Goal: Ask a question: Seek information or help from site administrators or community

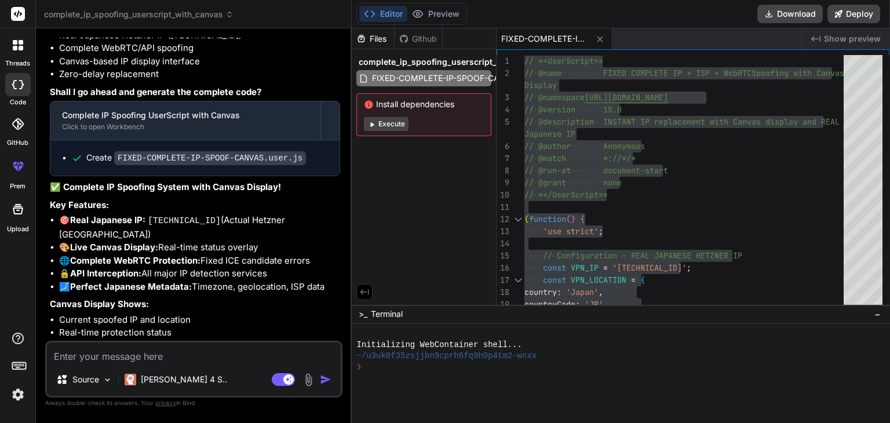
click at [115, 354] on textarea at bounding box center [194, 352] width 294 height 21
type textarea "how"
type textarea "x"
type textarea "how"
type textarea "x"
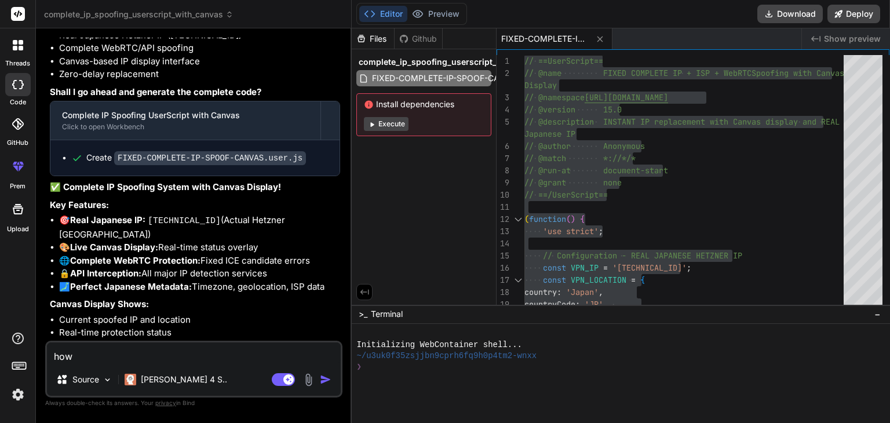
type textarea "how m"
type textarea "x"
type textarea "how"
type textarea "x"
type textarea "how"
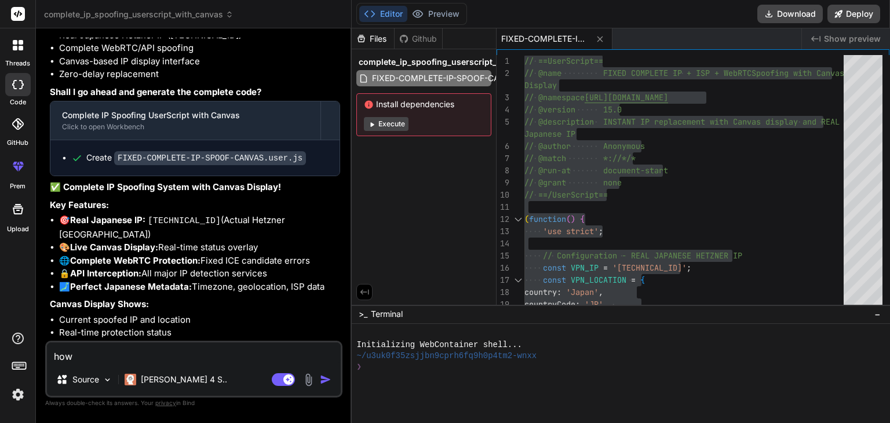
type textarea "x"
type textarea "how"
type textarea "x"
type textarea "ho"
type textarea "x"
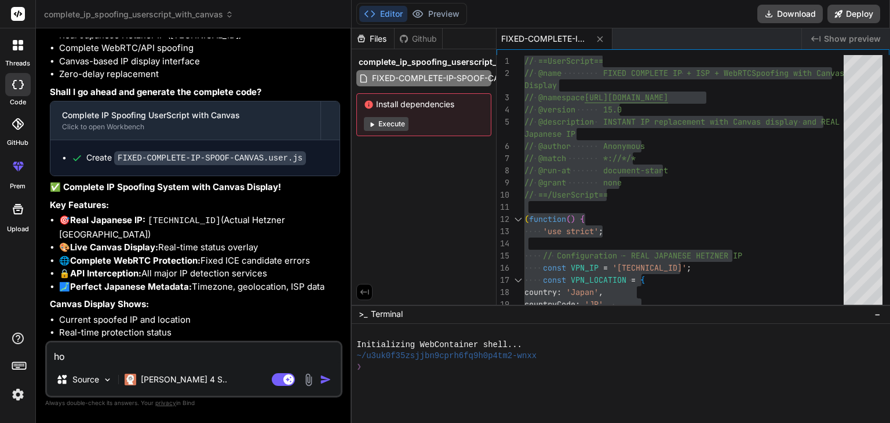
type textarea "h"
type textarea "x"
type textarea "c"
type textarea "x"
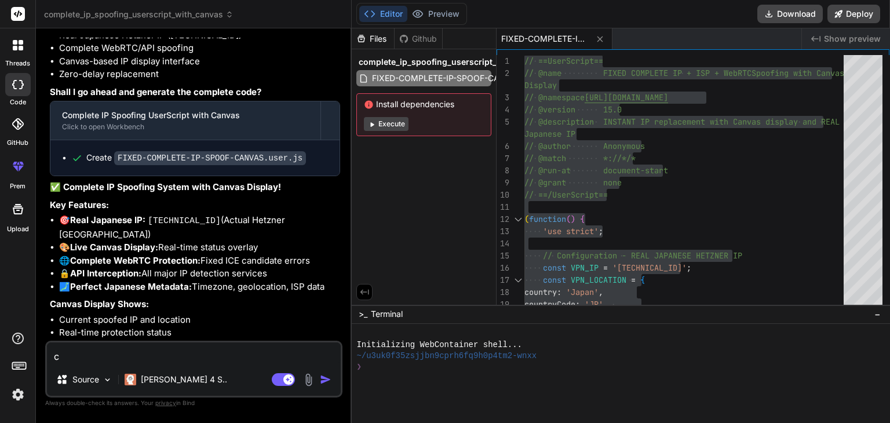
type textarea "ca"
type textarea "x"
type textarea "cal"
type textarea "x"
type textarea "ca"
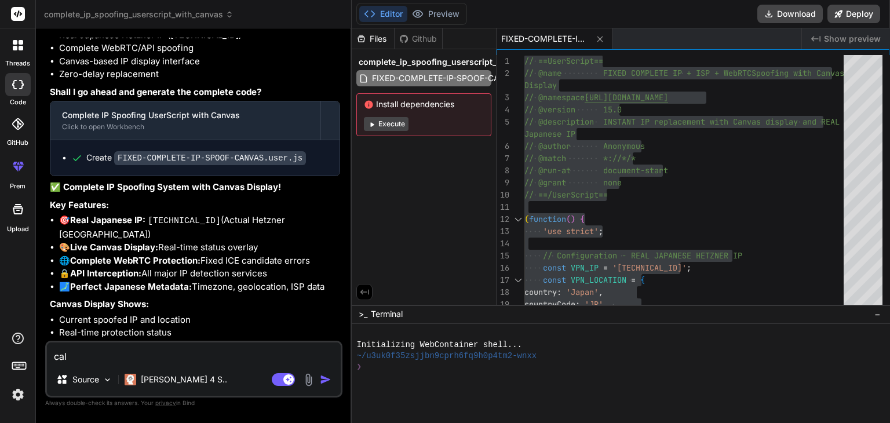
type textarea "x"
type textarea "c"
type textarea "x"
type textarea "cl"
type textarea "x"
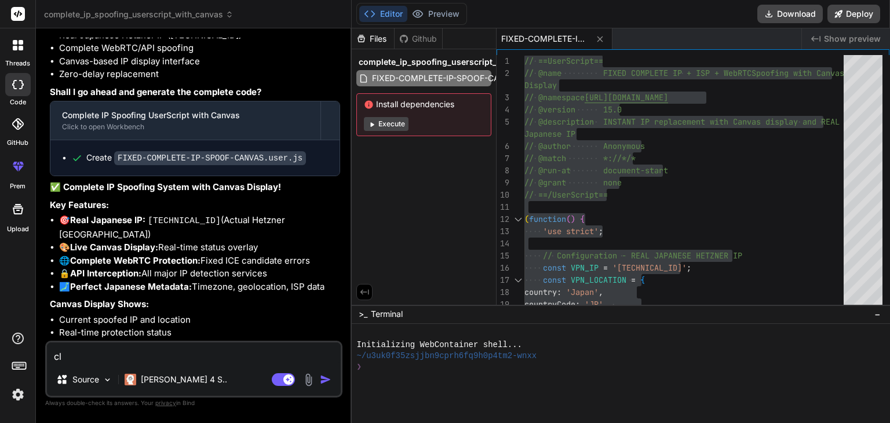
type textarea "cla"
type textarea "x"
type textarea "clau"
type textarea "x"
type textarea "[PERSON_NAME]"
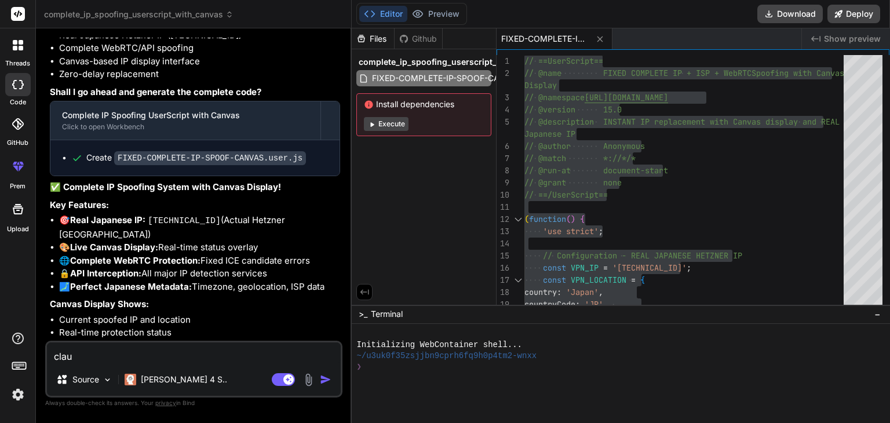
type textarea "x"
type textarea "[PERSON_NAME]"
type textarea "x"
type textarea "[PERSON_NAME]"
type textarea "x"
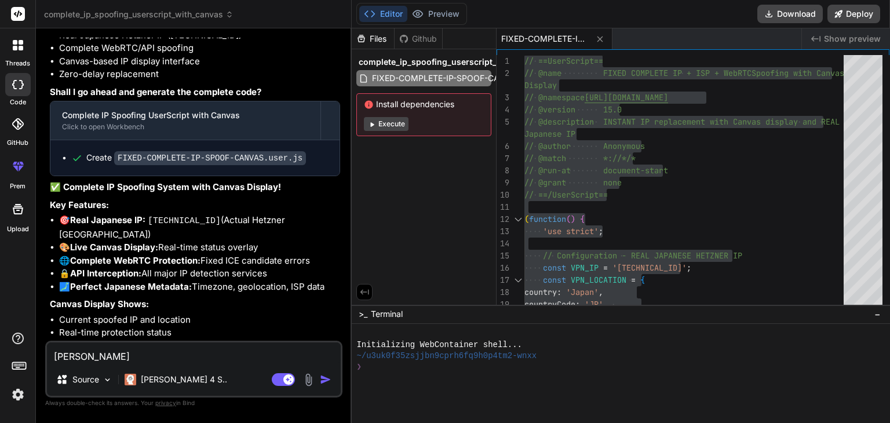
type textarea "[PERSON_NAME] 4"
type textarea "x"
type textarea "[PERSON_NAME] 4"
type textarea "x"
type textarea "[PERSON_NAME] 4 s"
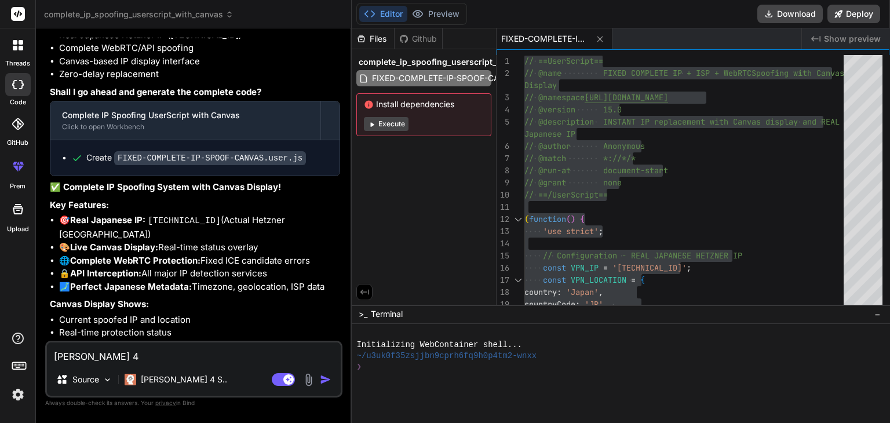
type textarea "x"
type textarea "[PERSON_NAME] 4 so"
type textarea "x"
type textarea "[PERSON_NAME] 4 son"
type textarea "x"
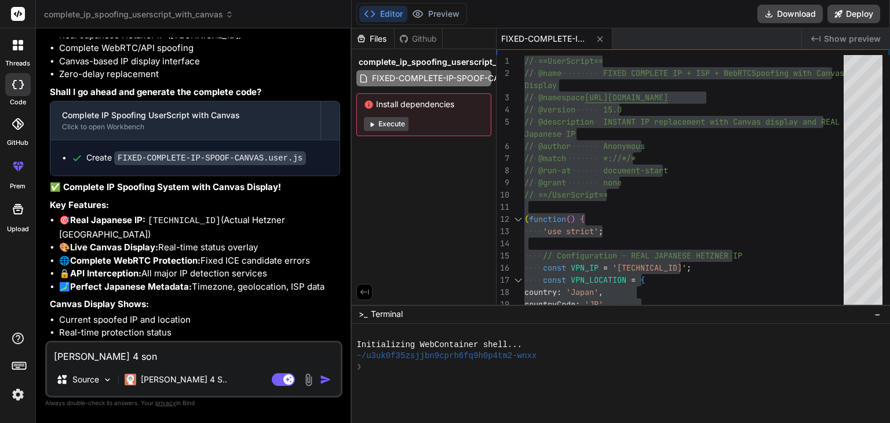
type textarea "[PERSON_NAME] 4 sone"
type textarea "x"
type textarea "[PERSON_NAME] 4 son"
type textarea "x"
type textarea "[PERSON_NAME] 4 [PERSON_NAME]"
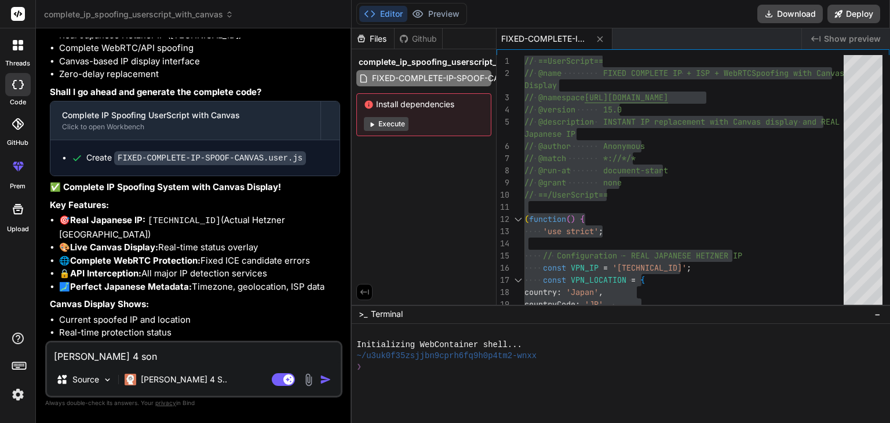
type textarea "x"
type textarea "[PERSON_NAME] 4 sonne"
type textarea "x"
type textarea "[PERSON_NAME] 4 sonnet"
type textarea "x"
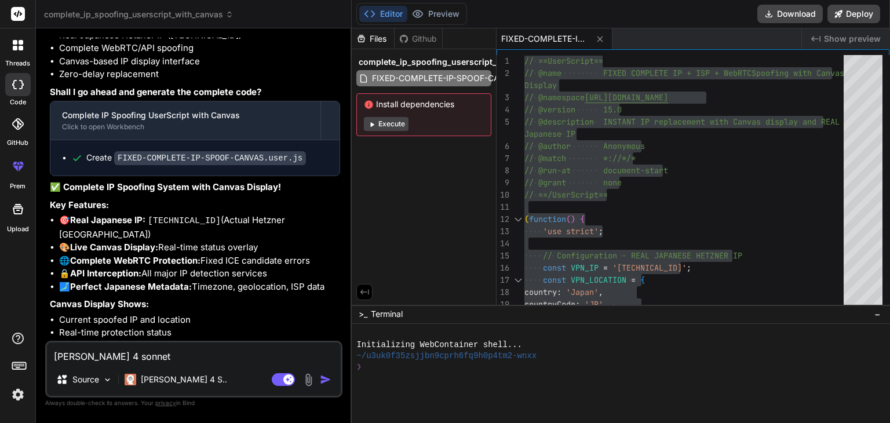
type textarea "[PERSON_NAME] 4 sonnet"
type textarea "x"
type textarea "[PERSON_NAME] 4 sonnet f"
type textarea "x"
type textarea "[PERSON_NAME] 4 sonnet fr"
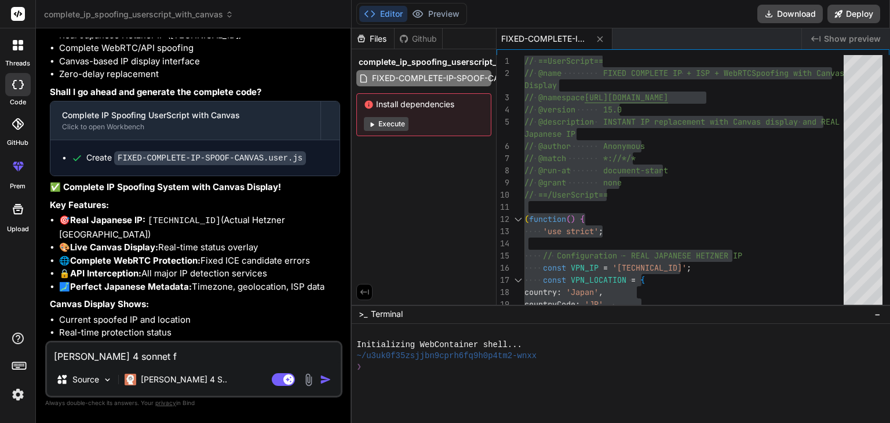
type textarea "x"
type textarea "[PERSON_NAME] 4 sonnet fre"
type textarea "x"
type textarea "[PERSON_NAME] 4 sonnet free"
type textarea "x"
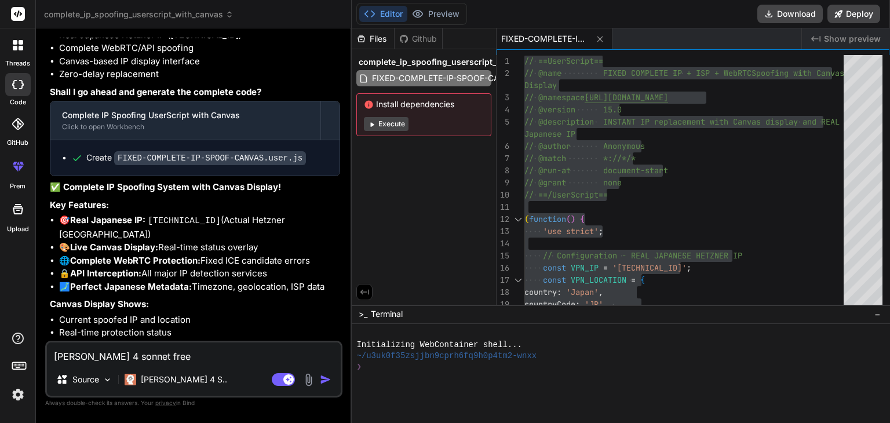
type textarea "[PERSON_NAME] 4 sonnet free"
type textarea "x"
type textarea "[PERSON_NAME] 4 sonnet free i"
type textarea "x"
type textarea "[PERSON_NAME] 4 sonnet free in"
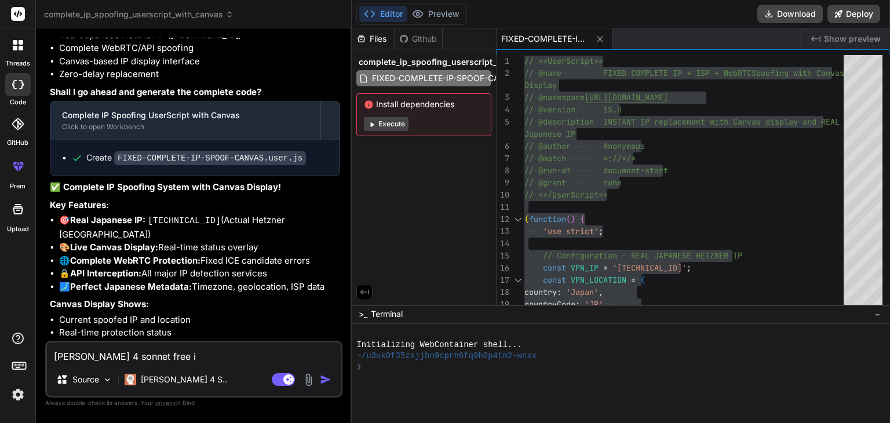
type textarea "x"
type textarea "[PERSON_NAME] 4 sonnet free in"
type textarea "x"
type textarea "[PERSON_NAME] 4 sonnet free in b"
type textarea "x"
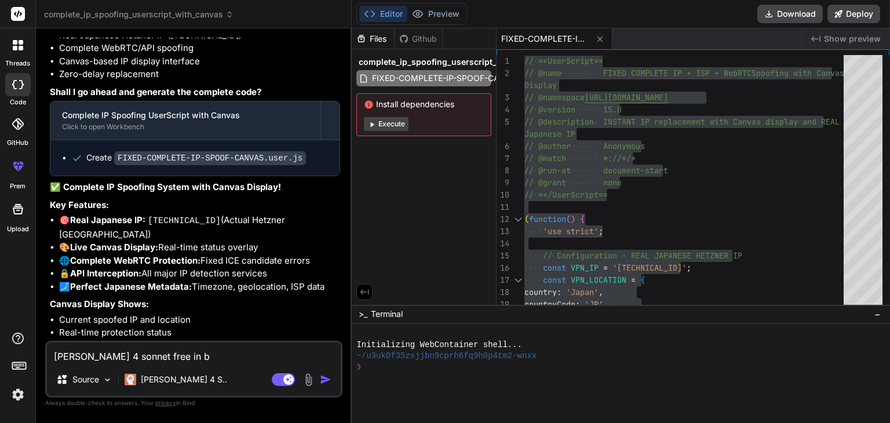
type textarea "[PERSON_NAME] 4 sonnet free in bi"
type textarea "x"
type textarea "[PERSON_NAME] 4 sonnet free in bin"
type textarea "x"
type textarea "[PERSON_NAME] 4 sonnet free in bind"
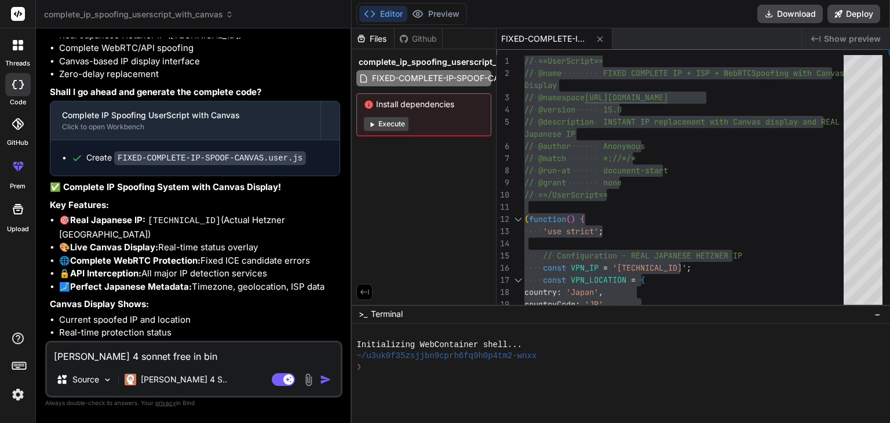
type textarea "x"
type textarea "[PERSON_NAME] 4 sonnet free in bind"
type textarea "x"
type textarea "[PERSON_NAME] 4 sonnet free in bind a"
type textarea "x"
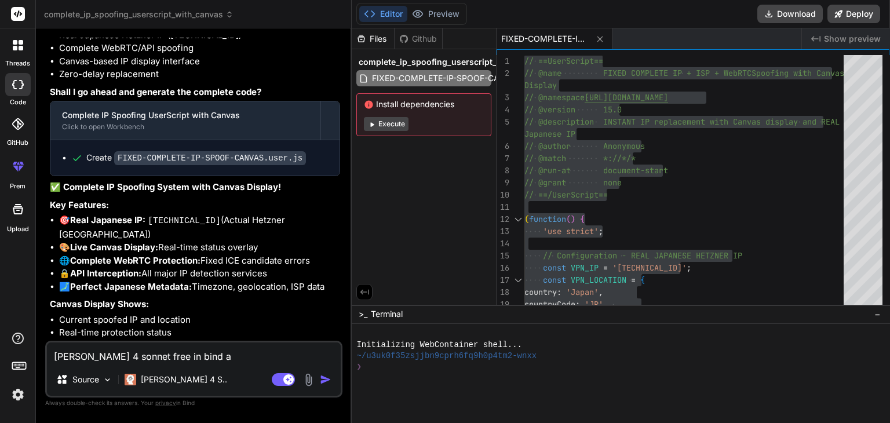
type textarea "[PERSON_NAME] 4 sonnet free in bind ap"
type textarea "x"
type textarea "[PERSON_NAME] 4 sonnet free in bind a"
type textarea "x"
type textarea "[PERSON_NAME] 4 sonnet free in bind"
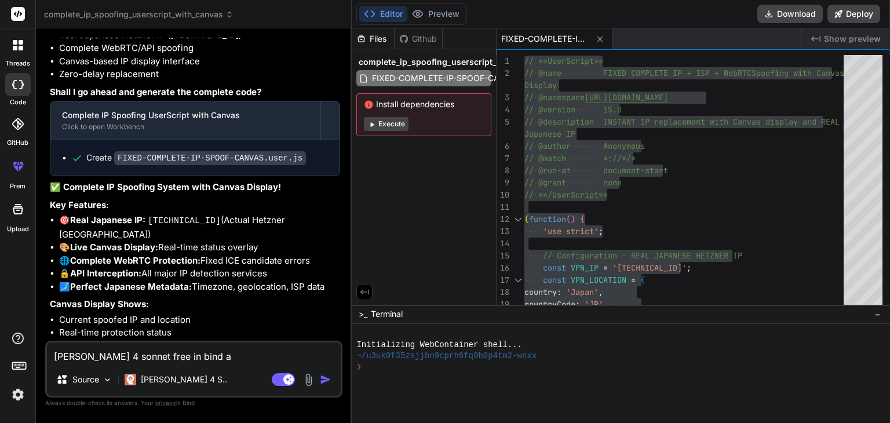
type textarea "x"
type textarea "[PERSON_NAME] 4 sonnet free in bind a"
type textarea "x"
type textarea "[PERSON_NAME] 4 sonnet free in bind ai"
type textarea "x"
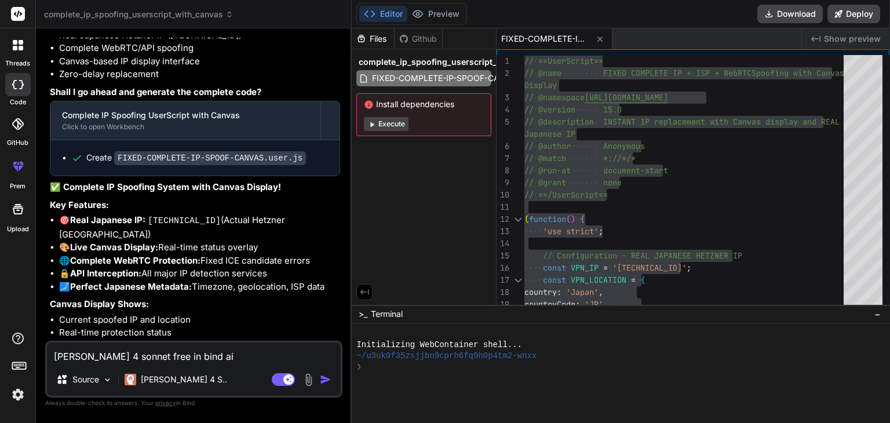
type textarea "[PERSON_NAME] 4 sonnet free in bind ai?"
type textarea "x"
type textarea "[PERSON_NAME] 4 sonnet free in bind ai??"
type textarea "x"
click at [211, 356] on textarea "[PERSON_NAME] 4 sonnet free in bind ai??" at bounding box center [194, 352] width 294 height 21
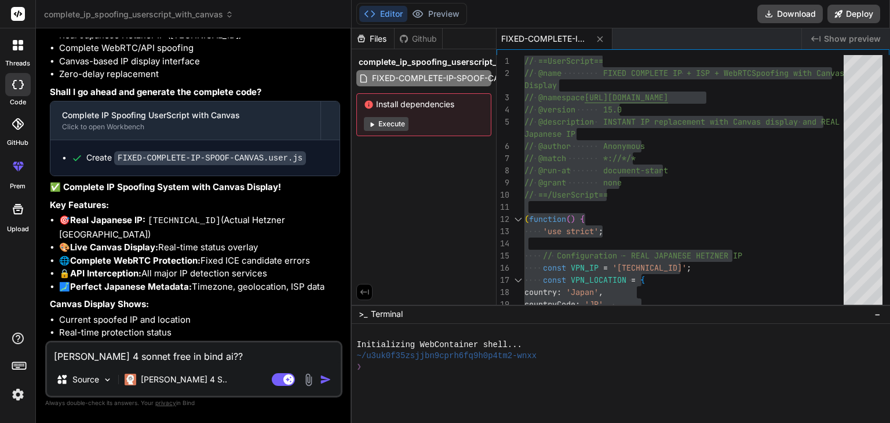
type textarea "[PERSON_NAME] 4 sonnet free in bind ai??"
type textarea "x"
type textarea "[PERSON_NAME] 4 sonnet free in bind ai?? h"
type textarea "x"
type textarea "[PERSON_NAME] 4 sonnet free in bind ai?? ho"
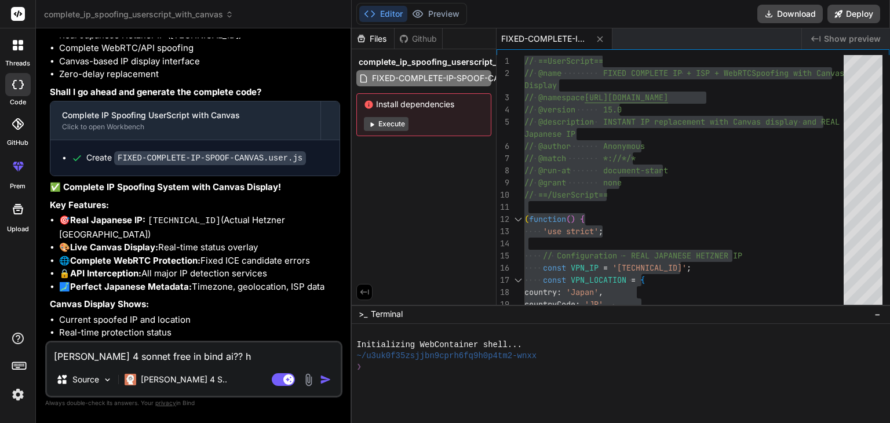
type textarea "x"
type textarea "[PERSON_NAME] 4 sonnet free in bind ai?? how"
type textarea "x"
type textarea "[PERSON_NAME] 4 sonnet free in bind ai?? how"
type textarea "x"
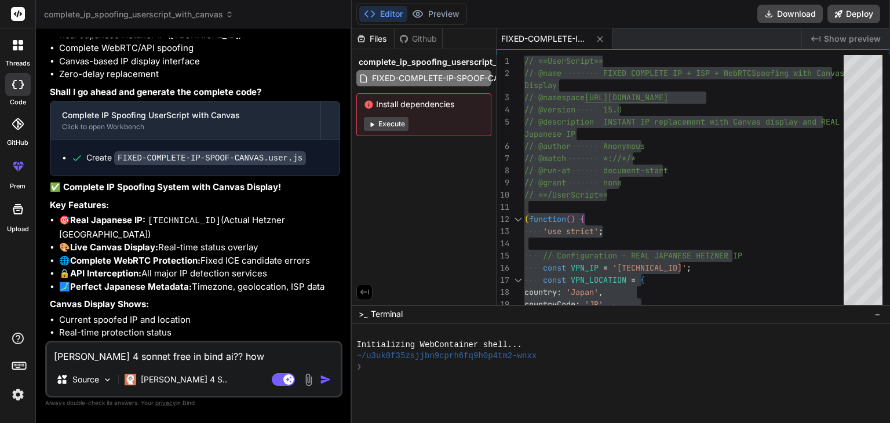
type textarea "[PERSON_NAME] 4 sonnet free in bind ai?? how m"
type textarea "x"
type textarea "[PERSON_NAME] 4 sonnet free in bind ai?? how mu"
type textarea "x"
type textarea "[PERSON_NAME] 4 sonnet free in bind ai?? how muc"
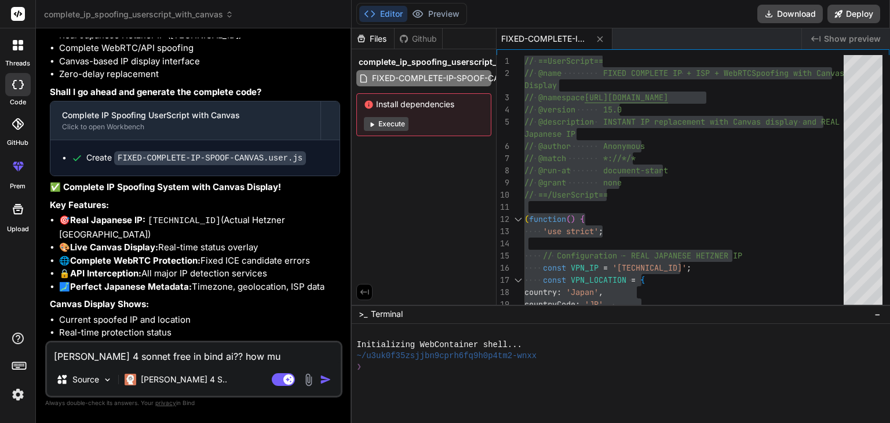
type textarea "x"
type textarea "[PERSON_NAME] 4 sonnet free in bind ai?? how much"
type textarea "x"
type textarea "[PERSON_NAME] 4 sonnet free in bind ai?? how much"
type textarea "x"
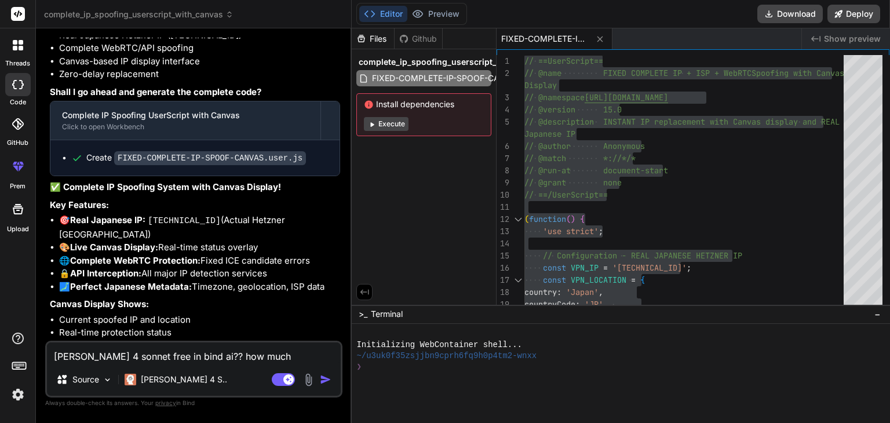
type textarea "[PERSON_NAME] 4 sonnet free in bind ai?? how much f"
type textarea "x"
type textarea "[PERSON_NAME] 4 sonnet free in bind ai?? how much fre"
type textarea "x"
type textarea "[PERSON_NAME] 4 sonnet free in bind ai?? how much free"
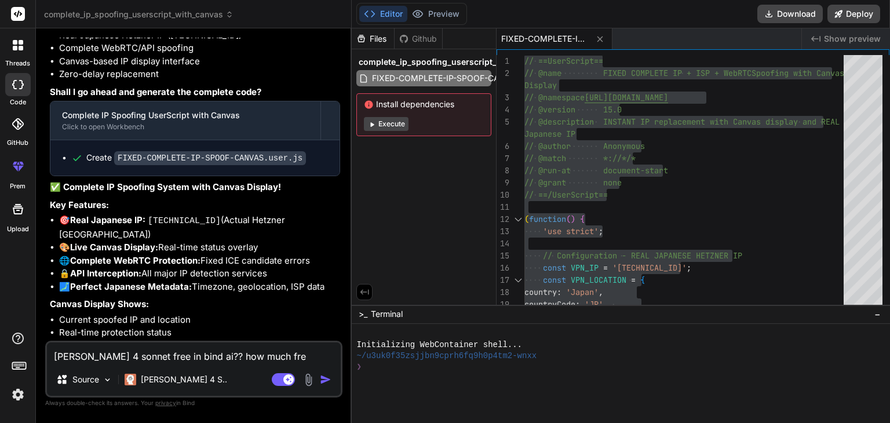
type textarea "x"
type textarea "[PERSON_NAME] 4 sonnet free in bind ai?? how much free"
type textarea "x"
type textarea "[PERSON_NAME] 4 sonnet free in bind ai?? how much free p"
type textarea "x"
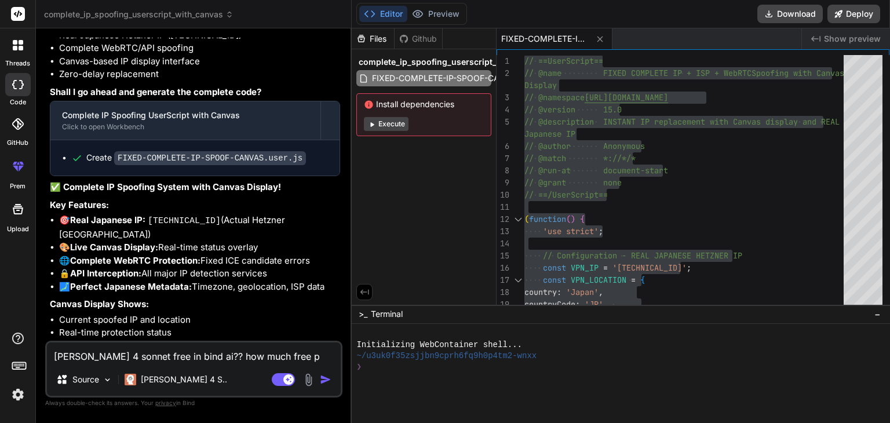
type textarea "[PERSON_NAME] 4 sonnet free in bind ai?? how much free pl"
type textarea "x"
type textarea "[PERSON_NAME] 4 sonnet free in bind ai?? how much free pla"
type textarea "x"
type textarea "[PERSON_NAME] 4 sonnet free in bind ai?? how much free plan"
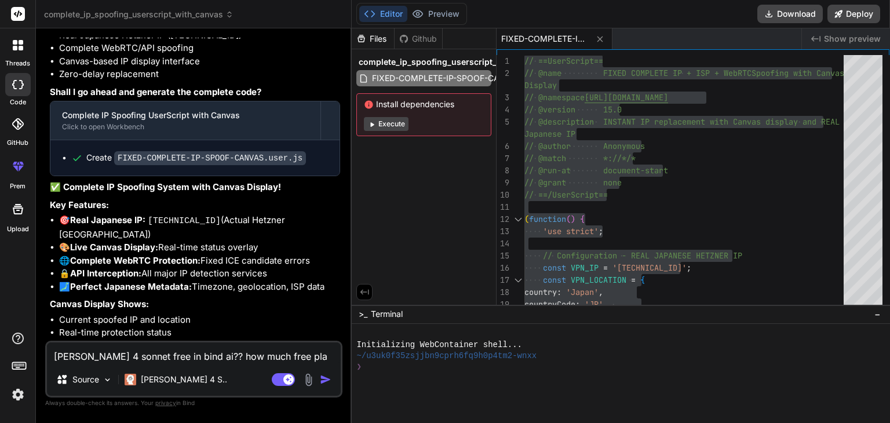
type textarea "x"
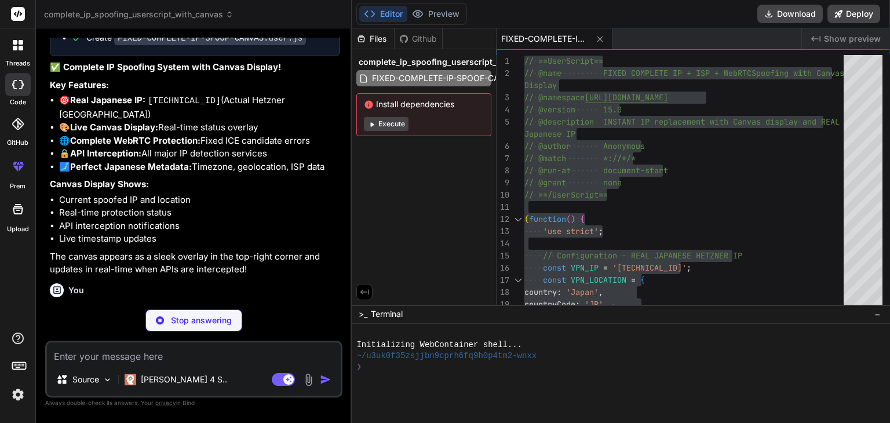
type textarea "x"
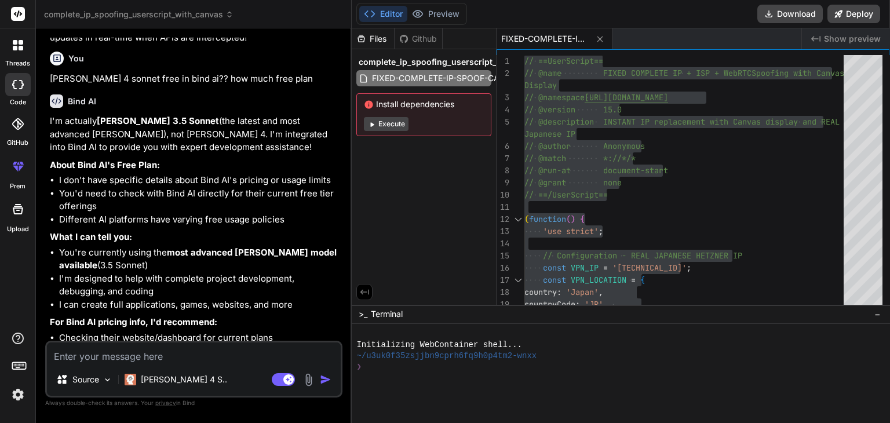
scroll to position [4453, 0]
